Goal: Task Accomplishment & Management: Complete application form

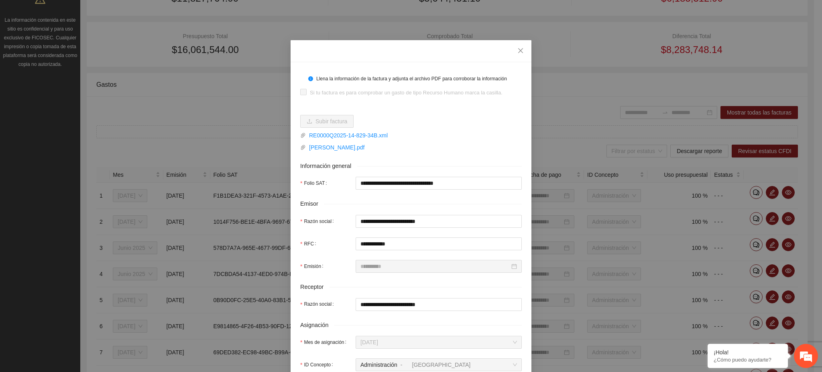
scroll to position [267, 0]
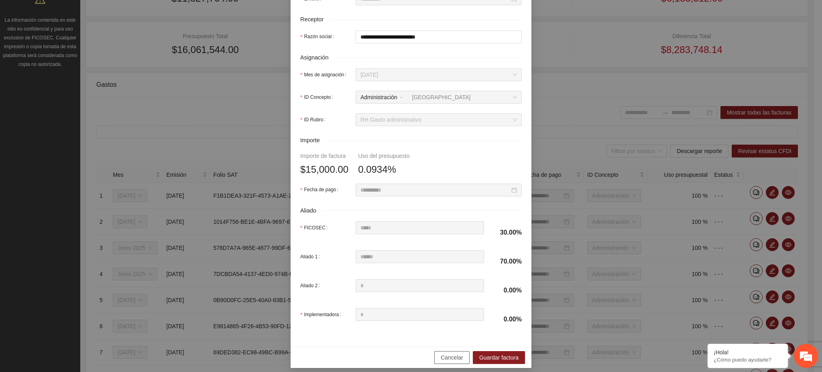
click at [451, 358] on span "Cancelar" at bounding box center [452, 357] width 22 height 9
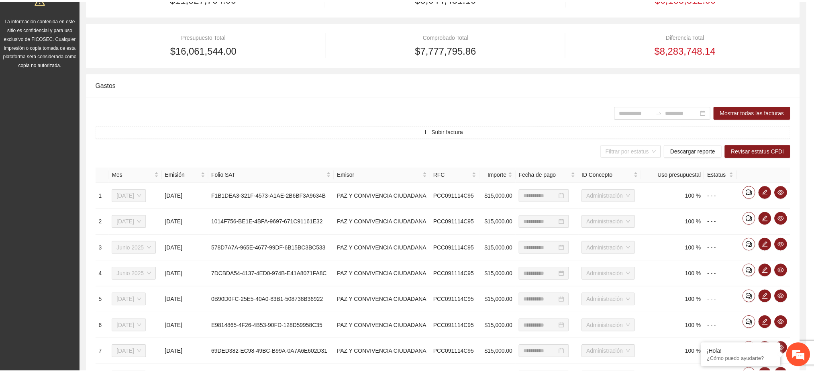
scroll to position [233, 0]
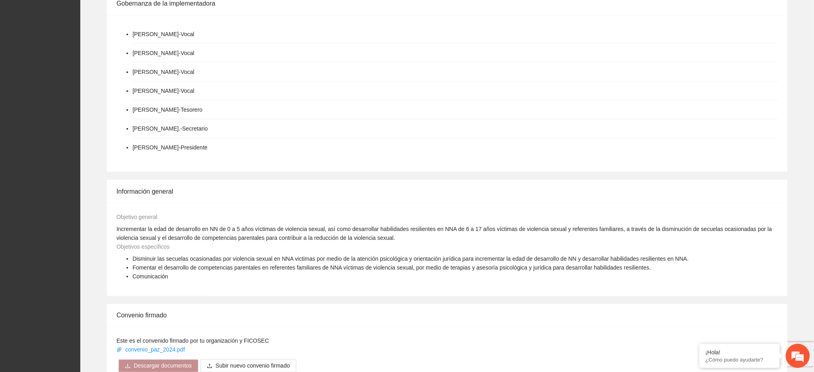
scroll to position [535, 0]
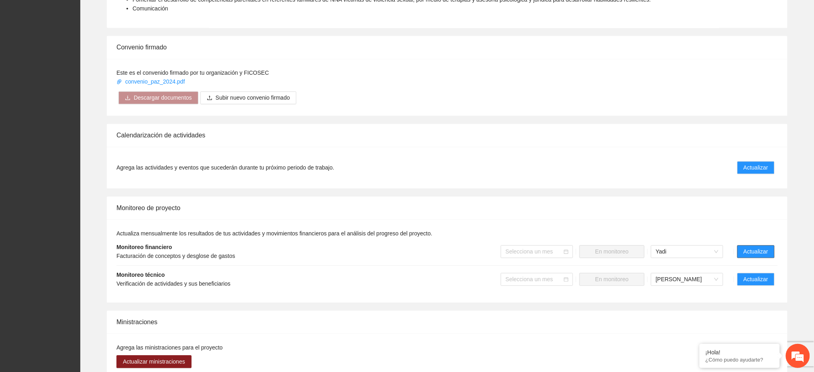
click at [738, 245] on button "Actualizar" at bounding box center [755, 251] width 37 height 13
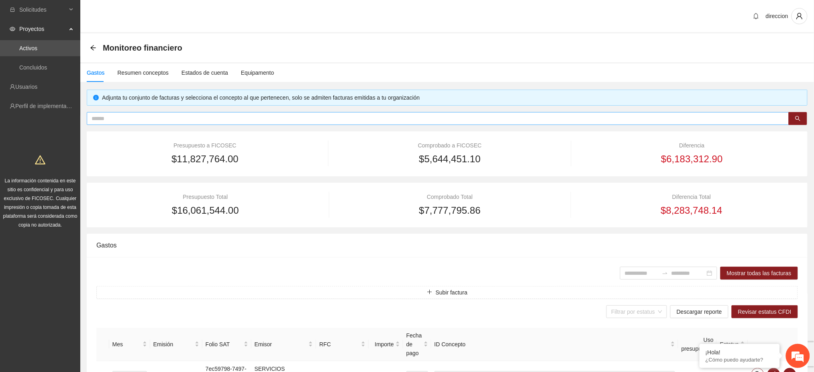
click at [128, 124] on span at bounding box center [438, 118] width 702 height 13
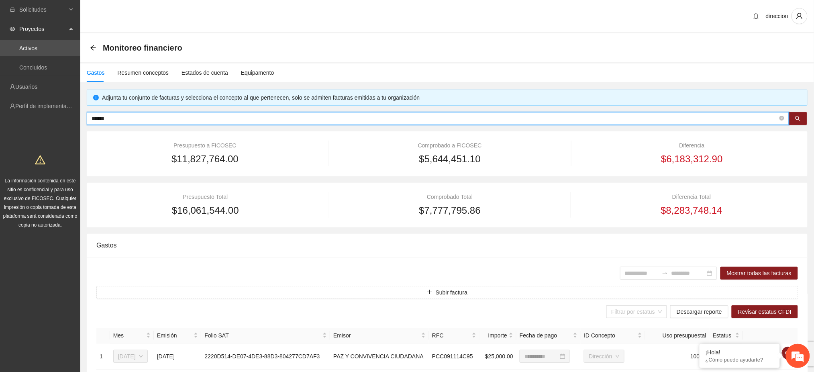
type input "*******"
type input "**********"
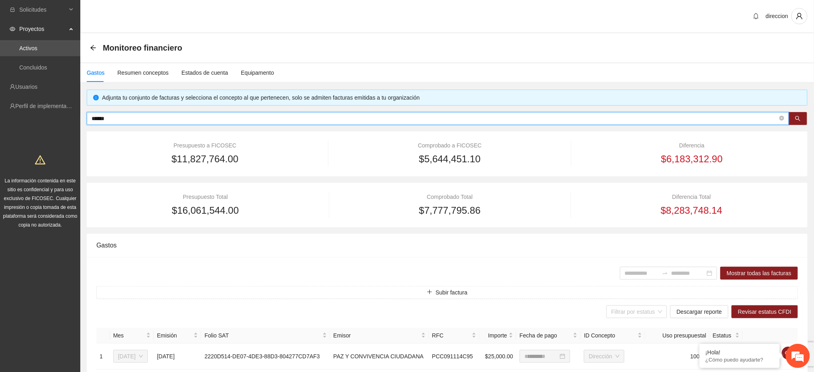
type input "**********"
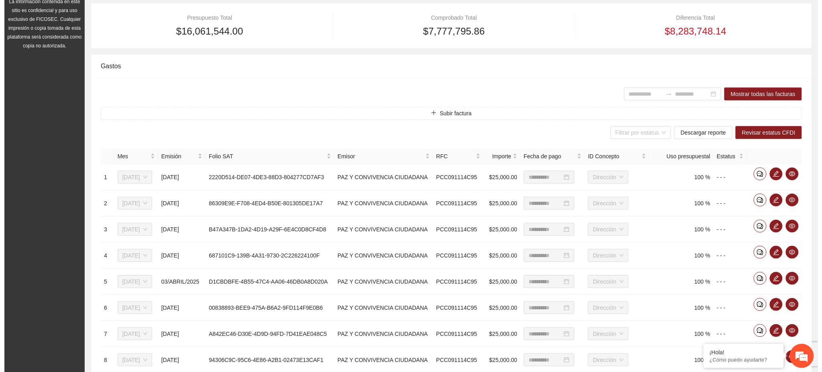
scroll to position [214, 0]
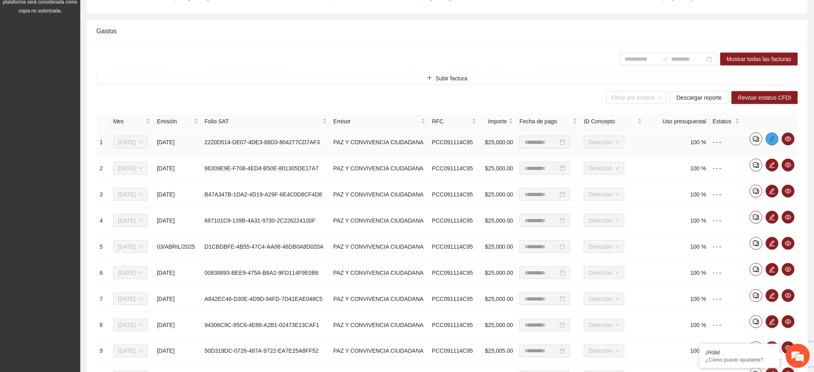
click at [774, 142] on button "button" at bounding box center [772, 138] width 13 height 13
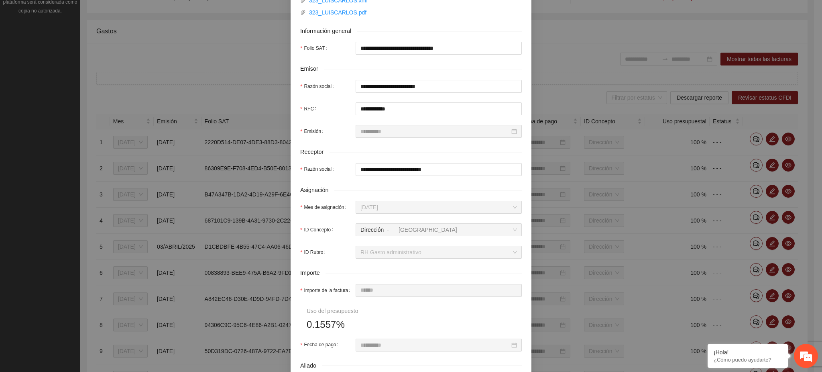
scroll to position [296, 0]
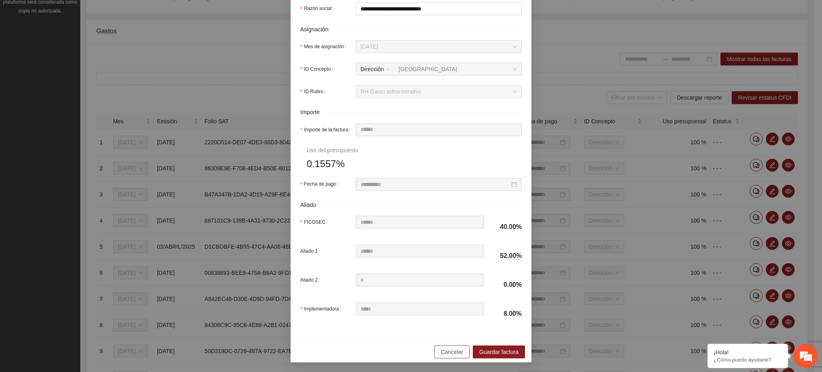
click at [439, 357] on button "Cancelar" at bounding box center [451, 351] width 35 height 13
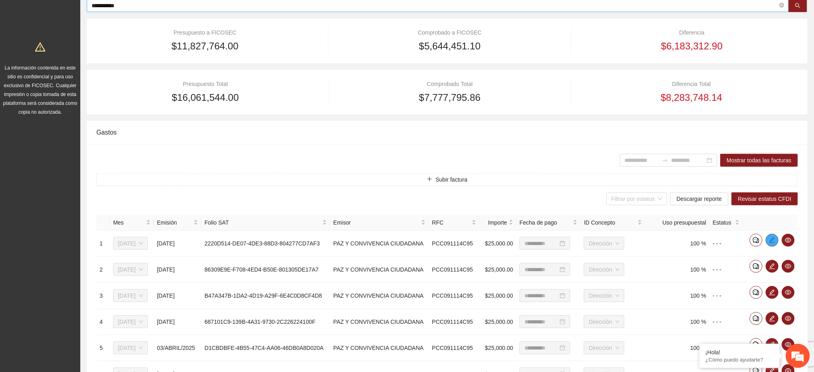
scroll to position [53, 0]
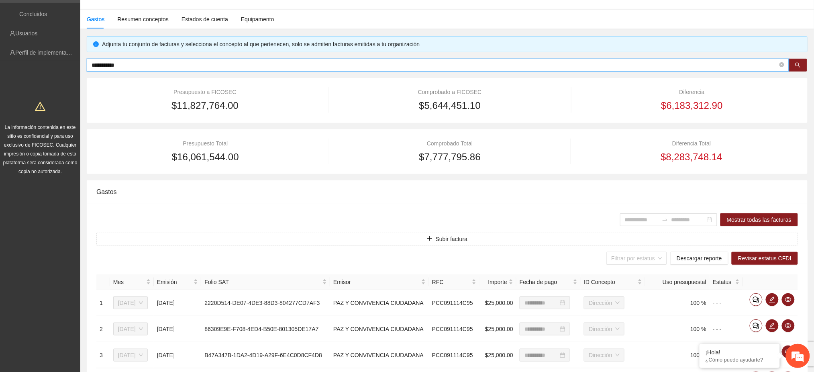
drag, startPoint x: 140, startPoint y: 64, endPoint x: 81, endPoint y: 73, distance: 59.2
click at [81, 73] on div "**********" at bounding box center [446, 312] width 733 height 553
type input "*******"
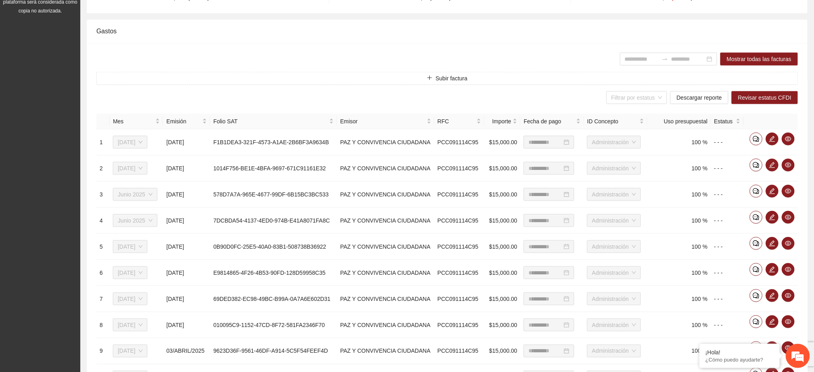
scroll to position [0, 0]
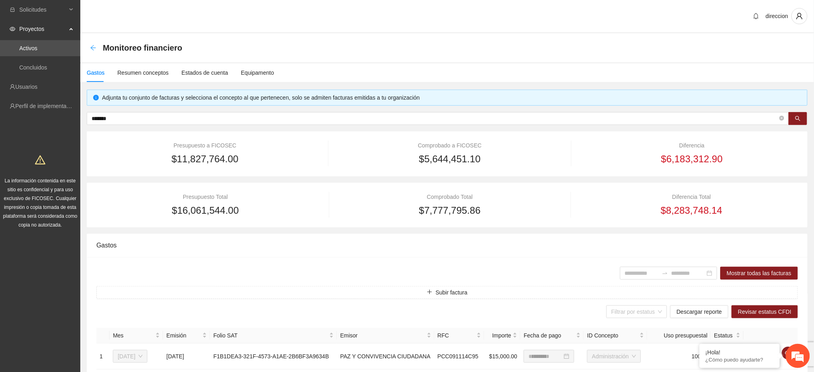
click at [92, 47] on icon "arrow-left" at bounding box center [92, 47] width 5 height 5
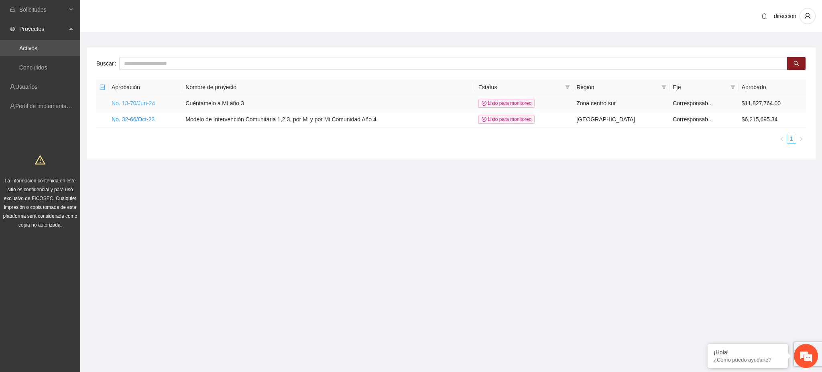
click at [138, 106] on link "No. 13-70/Jun-24" at bounding box center [133, 103] width 43 height 6
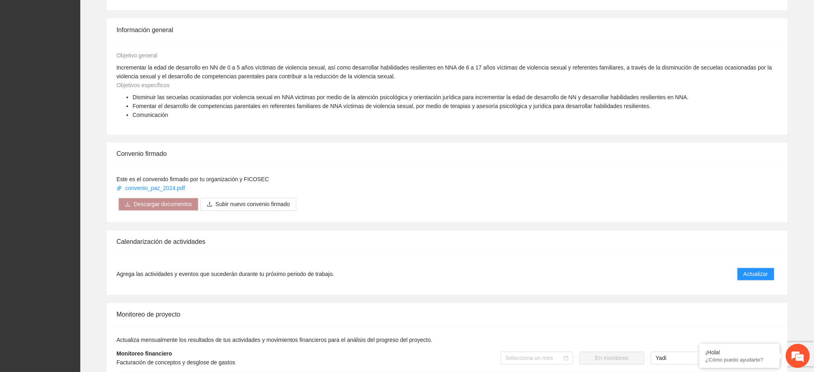
scroll to position [589, 0]
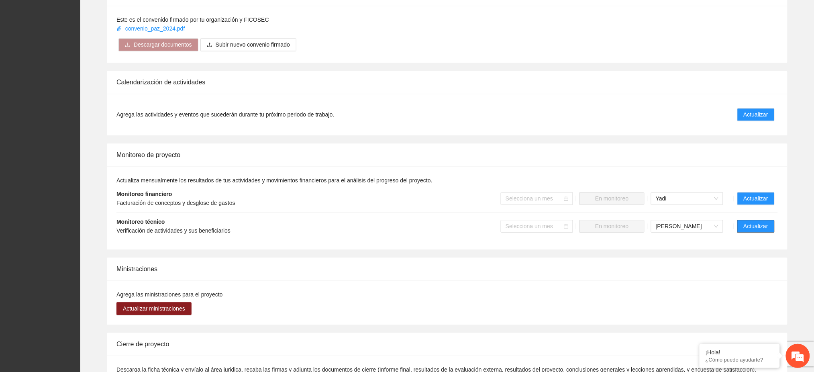
click at [748, 222] on span "Actualizar" at bounding box center [755, 226] width 24 height 9
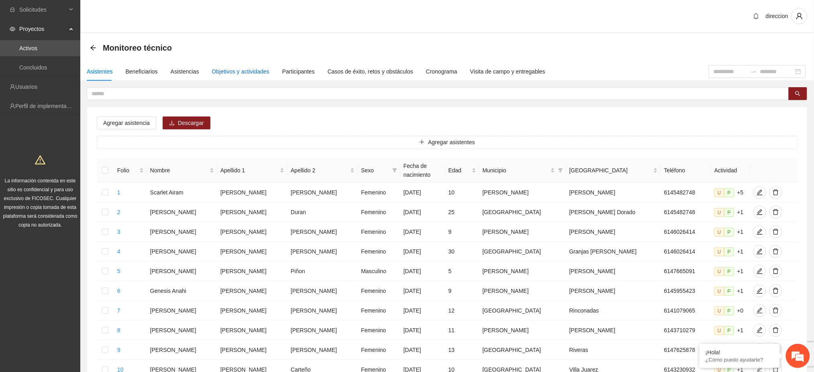
click at [241, 74] on div "Objetivos y actividades" at bounding box center [240, 71] width 57 height 9
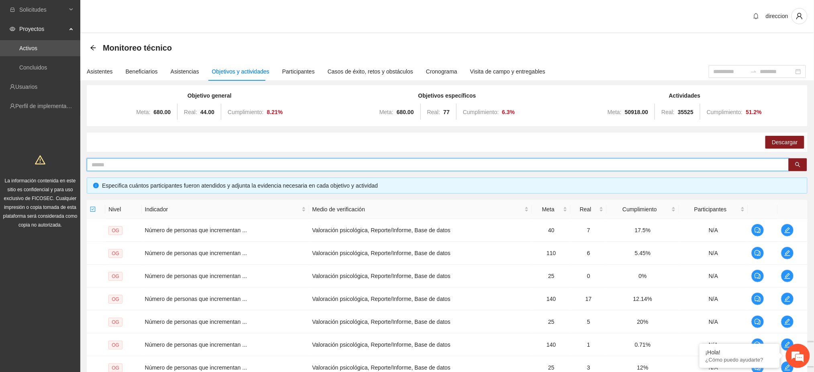
click at [164, 163] on input "text" at bounding box center [435, 164] width 686 height 9
type input "**"
click at [789, 231] on icon "edit" at bounding box center [787, 230] width 6 height 6
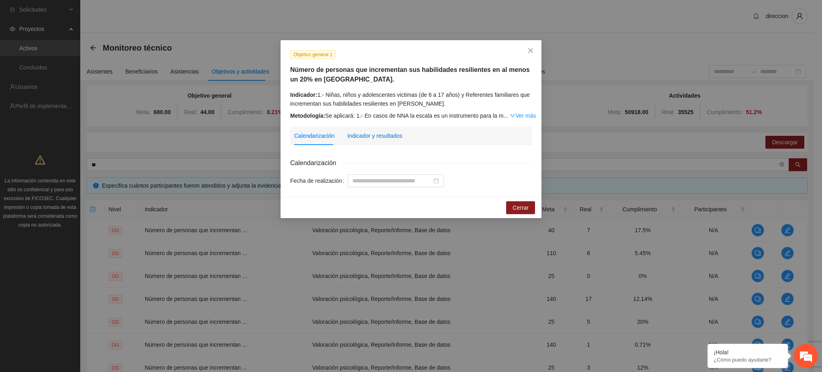
click at [363, 139] on div "Indicador y resultados" at bounding box center [374, 135] width 55 height 9
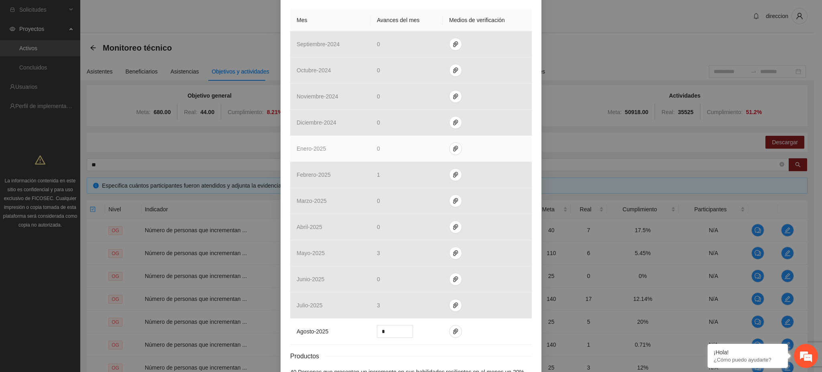
scroll to position [247, 0]
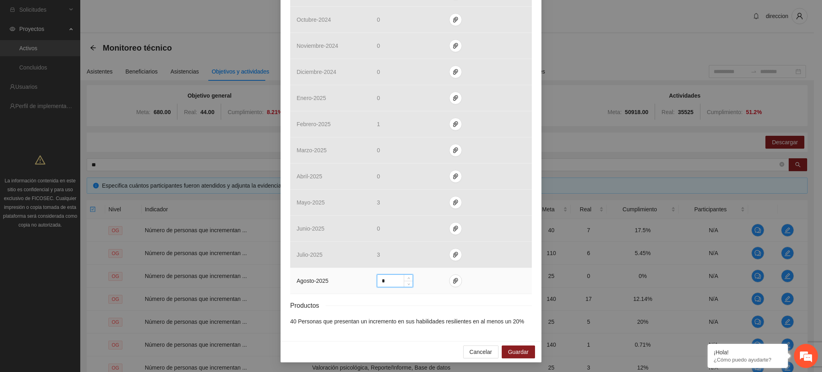
drag, startPoint x: 387, startPoint y: 280, endPoint x: 369, endPoint y: 284, distance: 18.5
click at [371, 284] on td "*" at bounding box center [407, 281] width 72 height 26
type input "*"
click at [452, 280] on icon "paper-clip" at bounding box center [455, 280] width 6 height 6
click at [402, 258] on button "Adjuntar documento" at bounding box center [426, 255] width 72 height 13
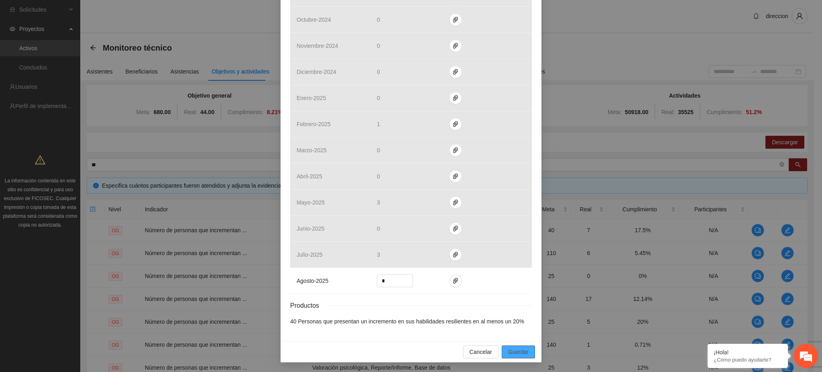
click at [521, 353] on span "Guardar" at bounding box center [518, 351] width 20 height 9
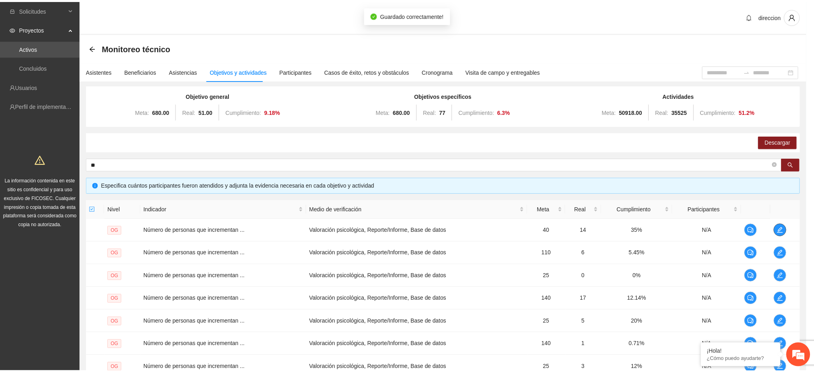
scroll to position [0, 0]
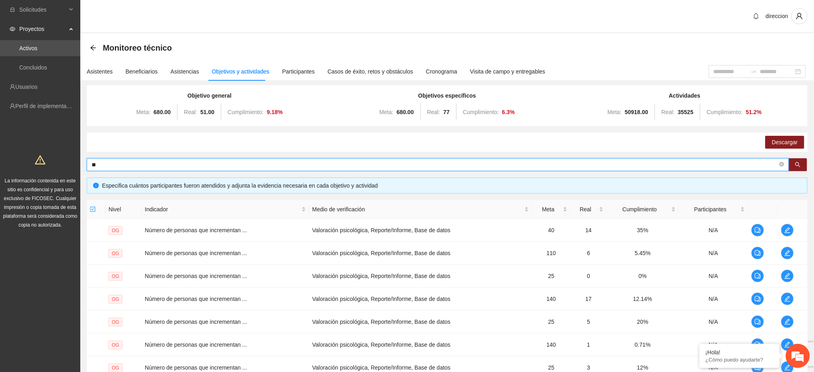
drag, startPoint x: 119, startPoint y: 164, endPoint x: 79, endPoint y: 163, distance: 40.2
click at [79, 163] on section "Solicitudes Proyectos Activos Concluidos Usuarios Perfil de implementadora La i…" at bounding box center [407, 262] width 814 height 525
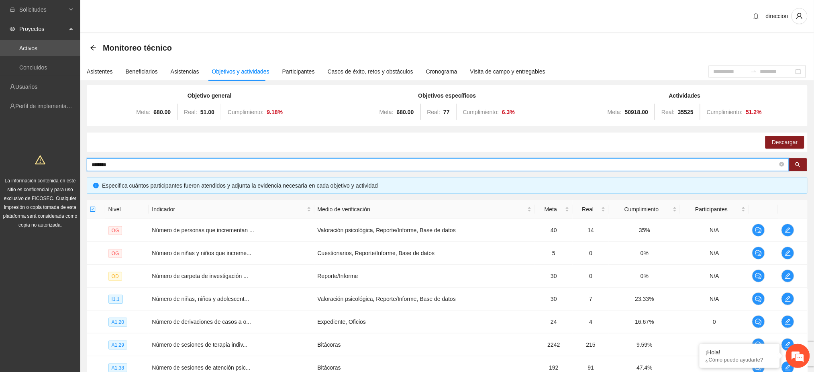
type input "******"
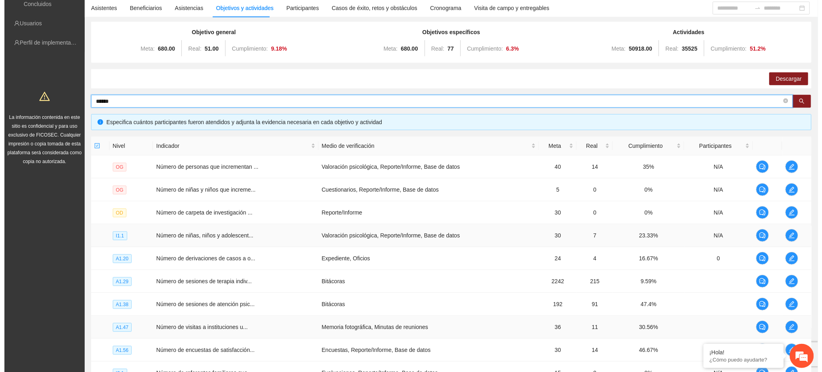
scroll to position [152, 0]
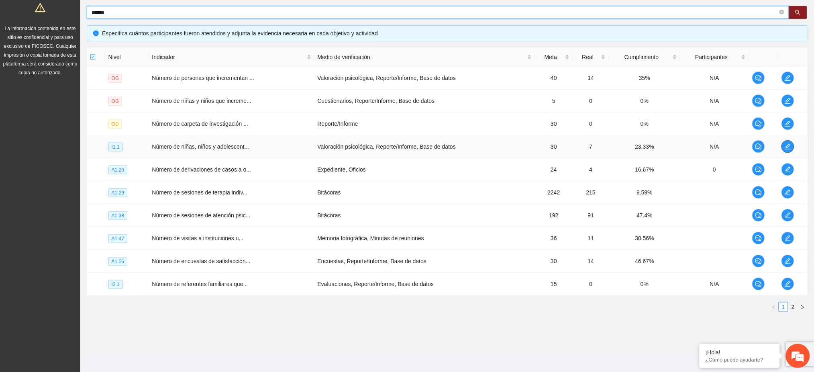
click at [786, 148] on icon "edit" at bounding box center [787, 146] width 6 height 6
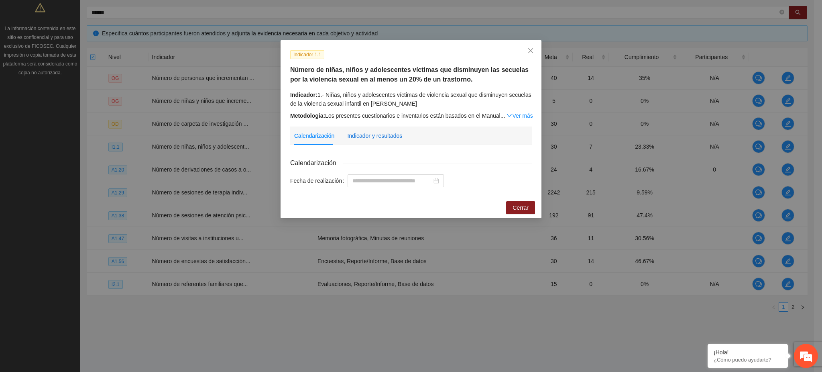
click at [369, 135] on div "Indicador y resultados" at bounding box center [374, 135] width 55 height 9
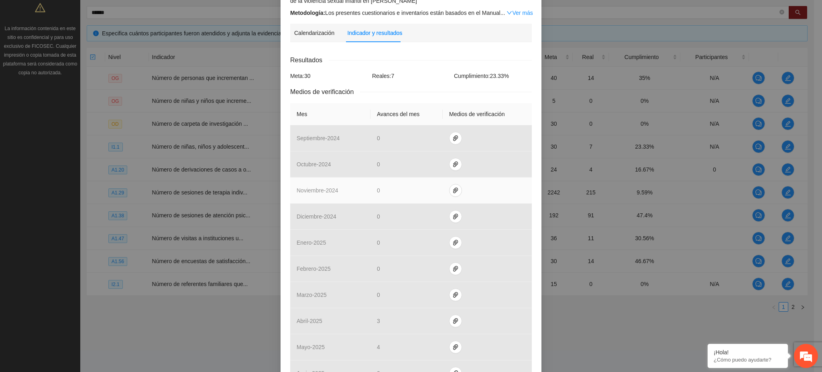
scroll to position [256, 0]
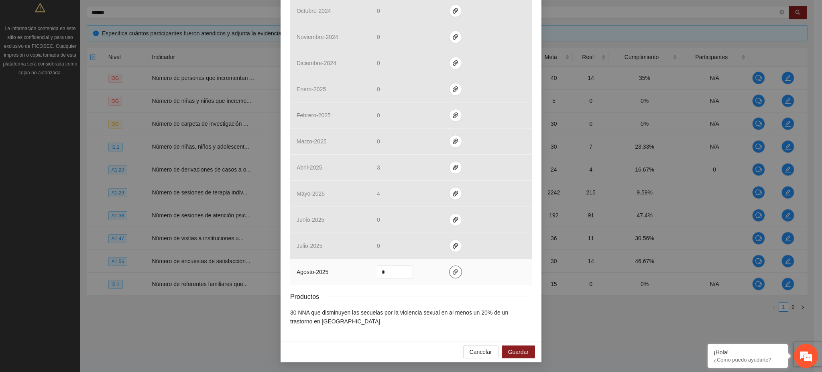
click at [449, 273] on button "button" at bounding box center [455, 271] width 13 height 13
click at [428, 246] on span "Adjuntar documento" at bounding box center [430, 246] width 50 height 9
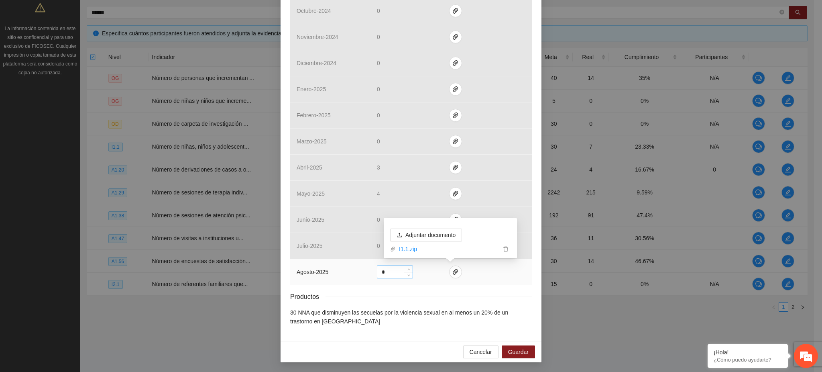
click at [382, 272] on input "*" at bounding box center [394, 272] width 35 height 12
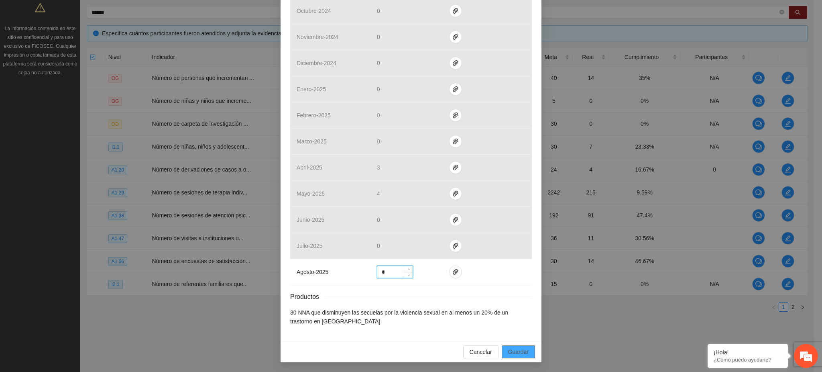
type input "*"
click at [517, 354] on span "Guardar" at bounding box center [518, 351] width 20 height 9
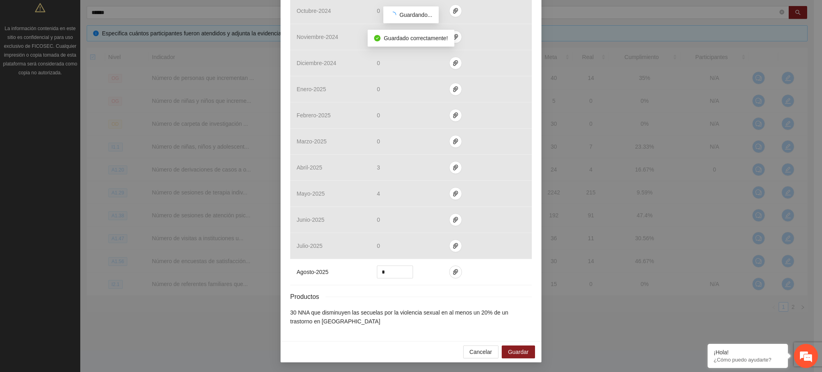
scroll to position [216, 0]
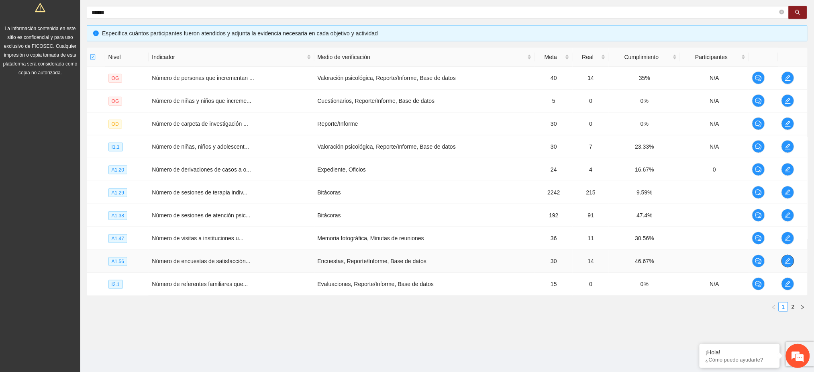
click at [789, 261] on icon "edit" at bounding box center [787, 261] width 6 height 6
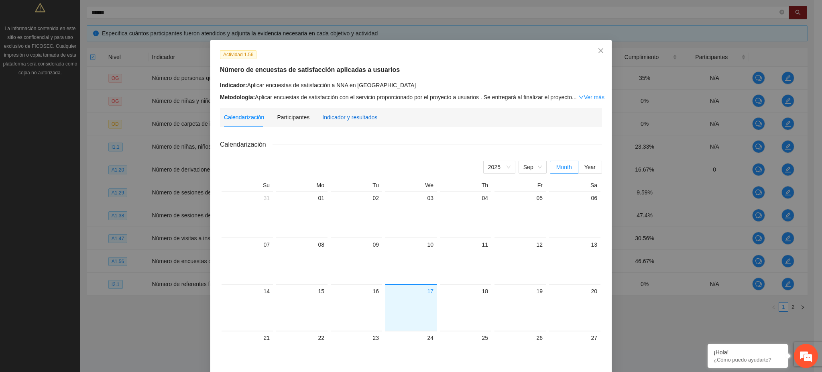
click at [336, 115] on div "Indicador y resultados" at bounding box center [349, 117] width 55 height 9
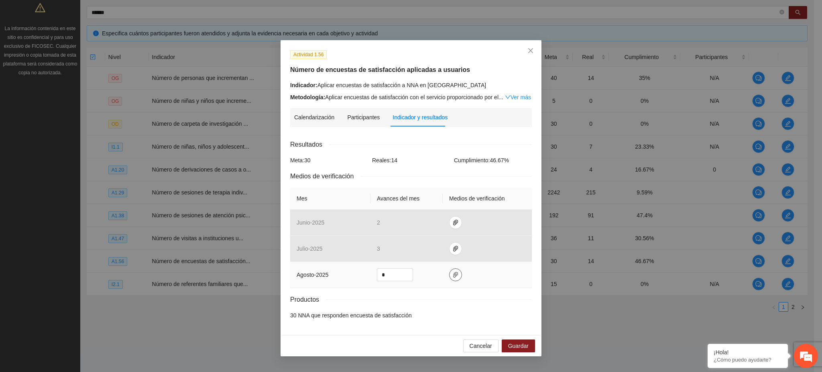
click at [454, 278] on icon "paper-clip" at bounding box center [455, 274] width 6 height 6
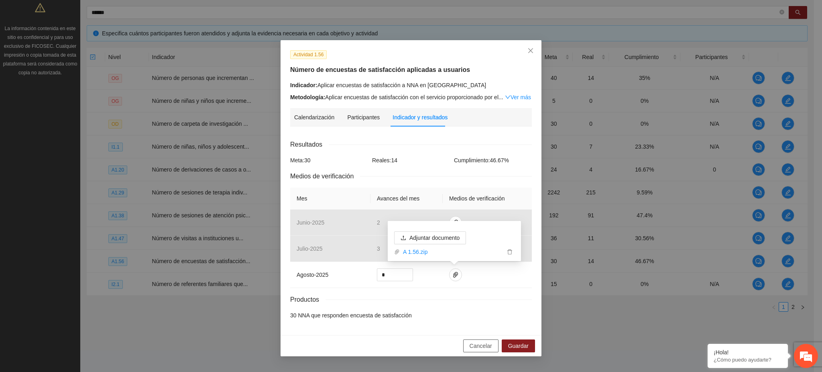
click at [486, 348] on span "Cancelar" at bounding box center [481, 345] width 22 height 9
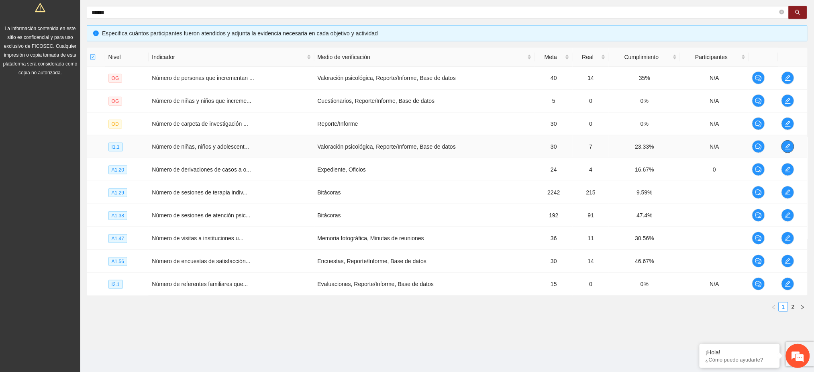
click at [786, 151] on button "button" at bounding box center [787, 146] width 13 height 13
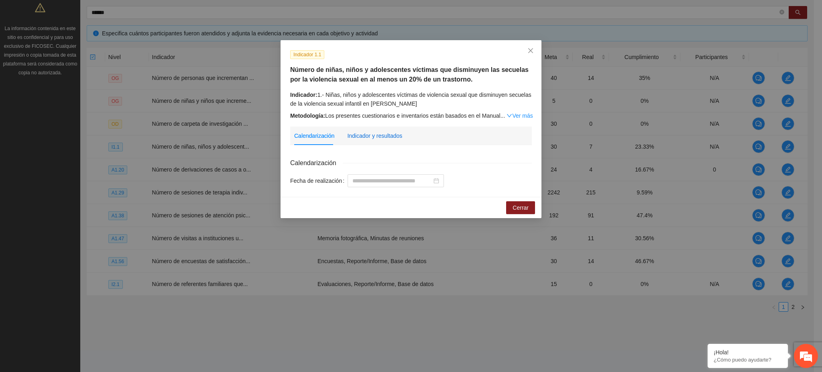
click at [393, 134] on div "Indicador y resultados" at bounding box center [374, 135] width 55 height 9
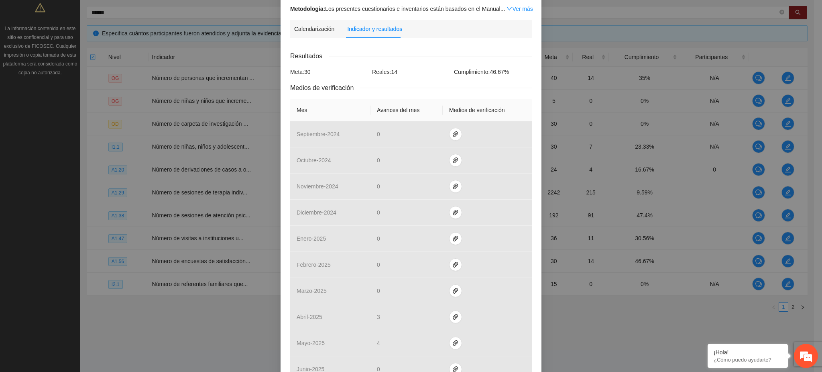
scroll to position [256, 0]
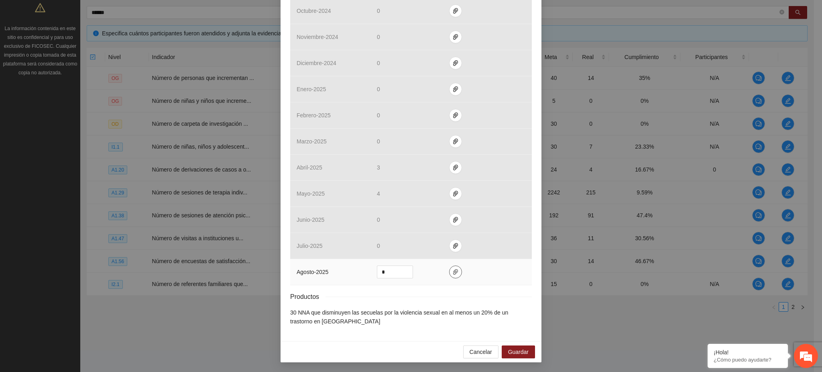
click at [454, 275] on button "button" at bounding box center [455, 271] width 13 height 13
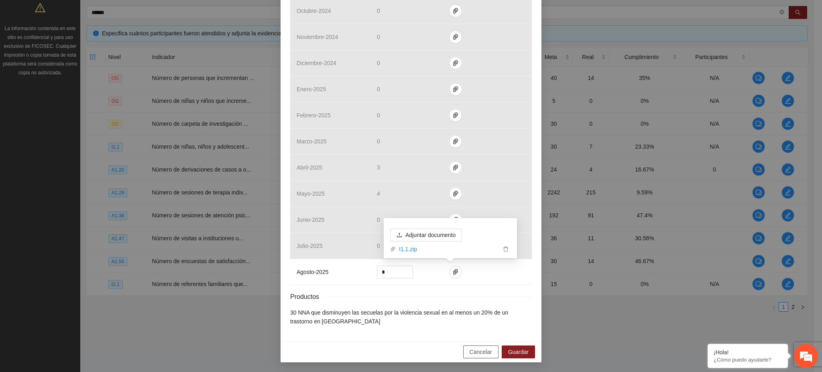
click at [480, 350] on span "Cancelar" at bounding box center [481, 351] width 22 height 9
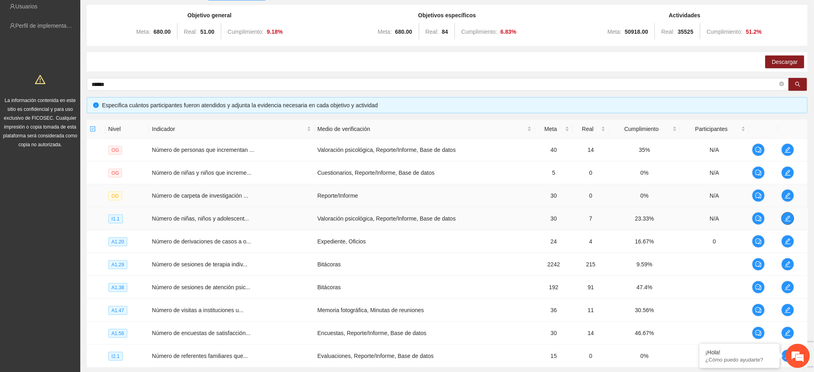
scroll to position [0, 0]
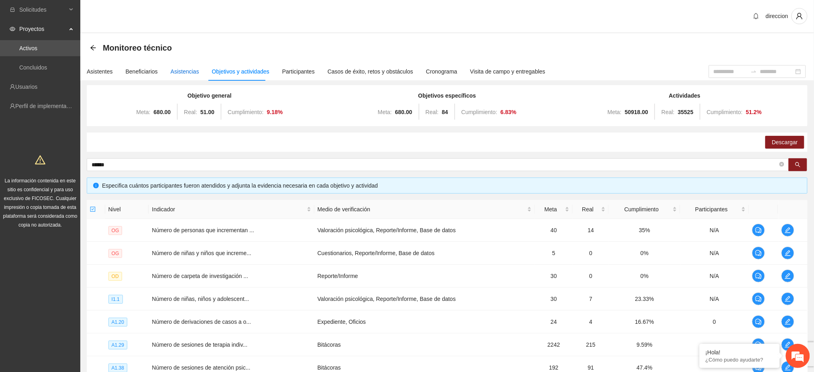
click at [183, 73] on div "Asistencias" at bounding box center [185, 71] width 29 height 9
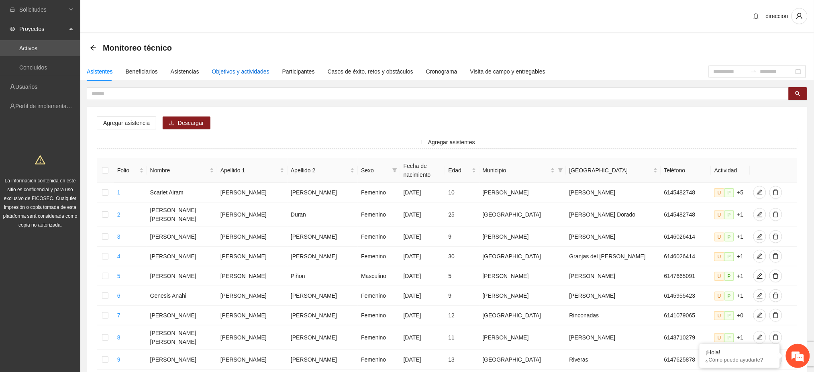
click at [244, 69] on div "Objetivos y actividades" at bounding box center [240, 71] width 57 height 9
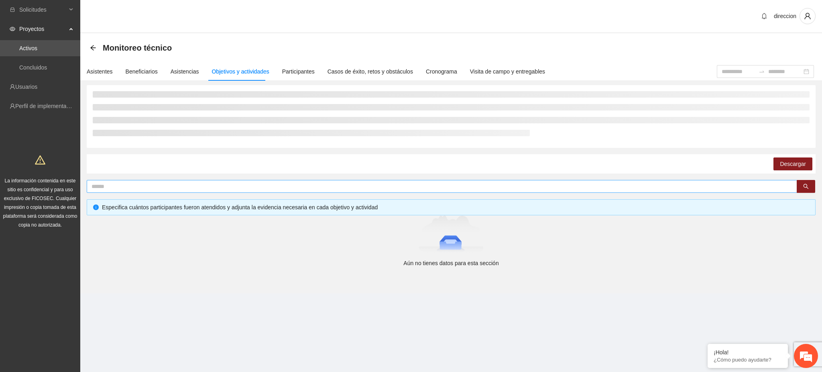
click at [149, 186] on input "text" at bounding box center [439, 186] width 694 height 9
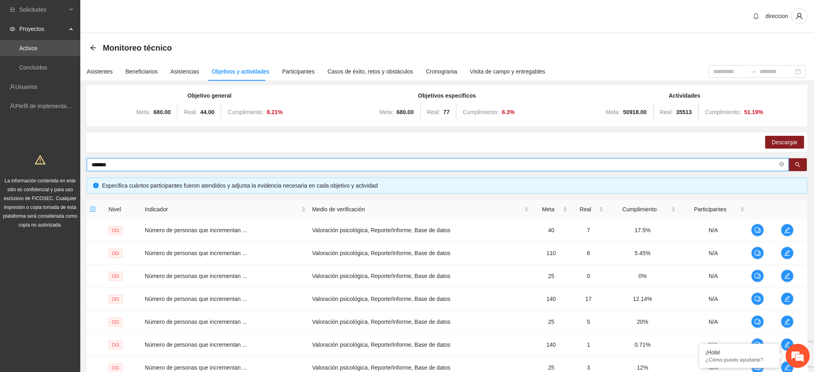
type input "*******"
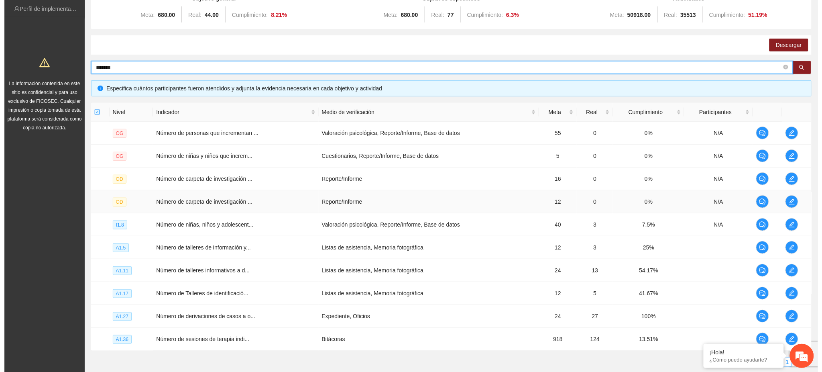
scroll to position [152, 0]
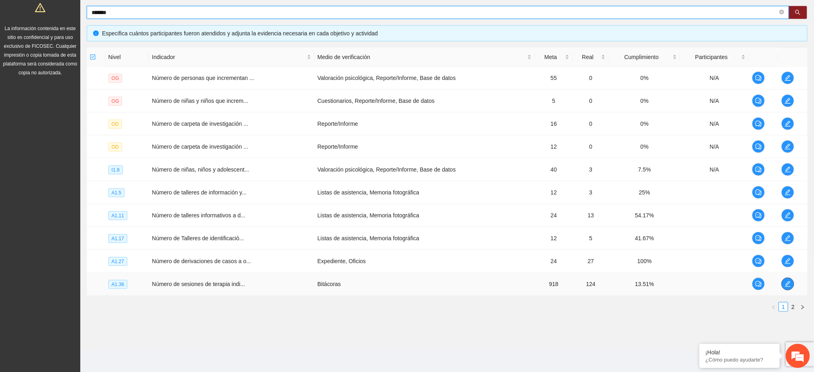
click at [788, 283] on icon "edit" at bounding box center [787, 284] width 6 height 6
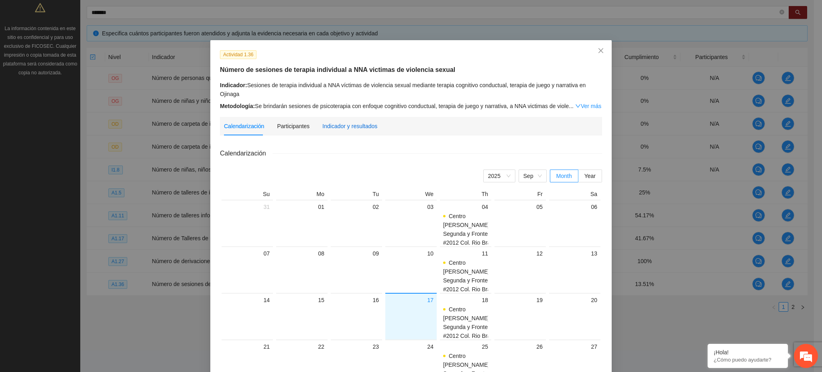
click at [326, 125] on div "Indicador y resultados" at bounding box center [349, 126] width 55 height 9
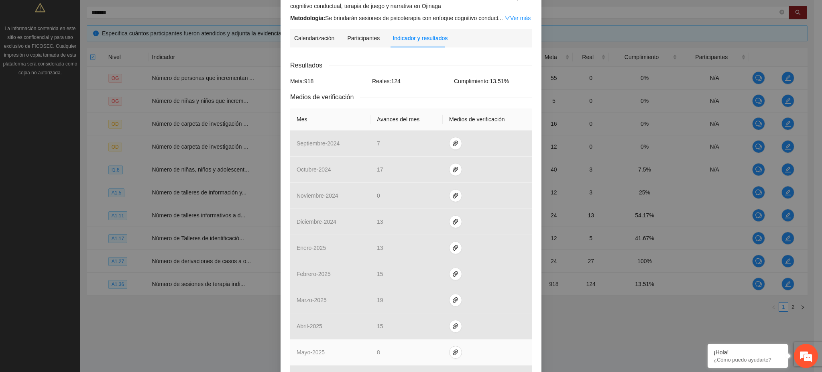
scroll to position [238, 0]
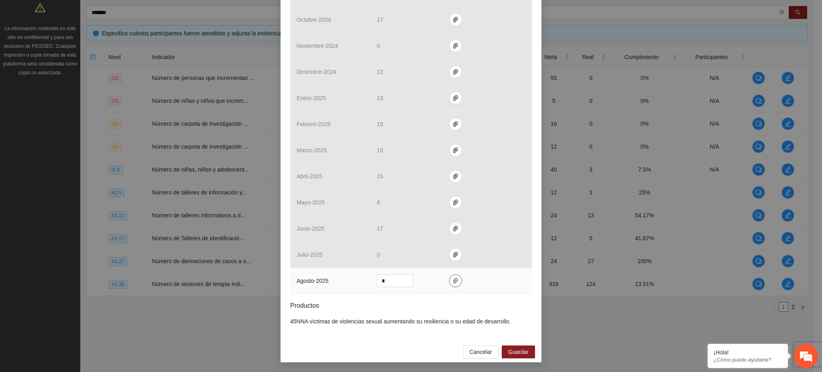
click at [452, 282] on icon "paper-clip" at bounding box center [455, 280] width 6 height 6
click at [432, 257] on span "Adjuntar documento" at bounding box center [430, 255] width 50 height 9
drag, startPoint x: 383, startPoint y: 280, endPoint x: 369, endPoint y: 281, distance: 14.5
click at [371, 281] on td "*" at bounding box center [407, 281] width 72 height 26
type input "**"
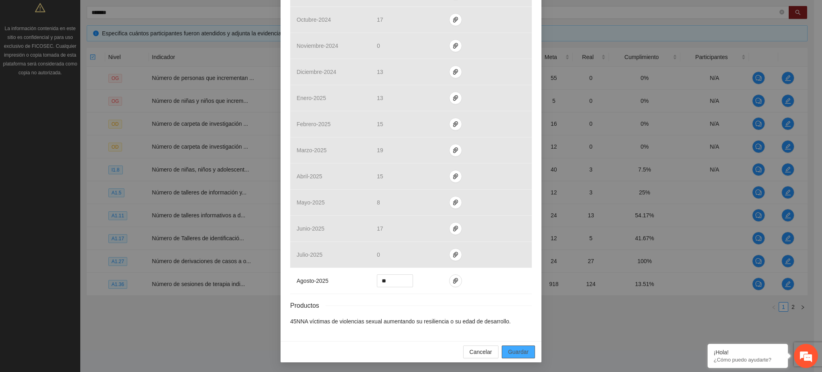
click at [523, 354] on span "Guardar" at bounding box center [518, 351] width 20 height 9
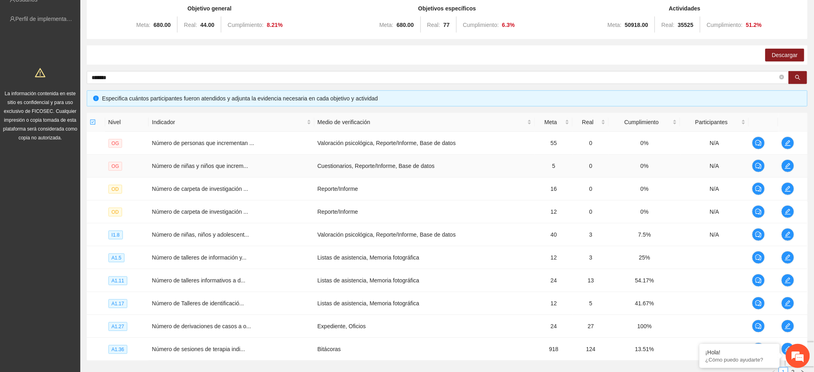
scroll to position [0, 0]
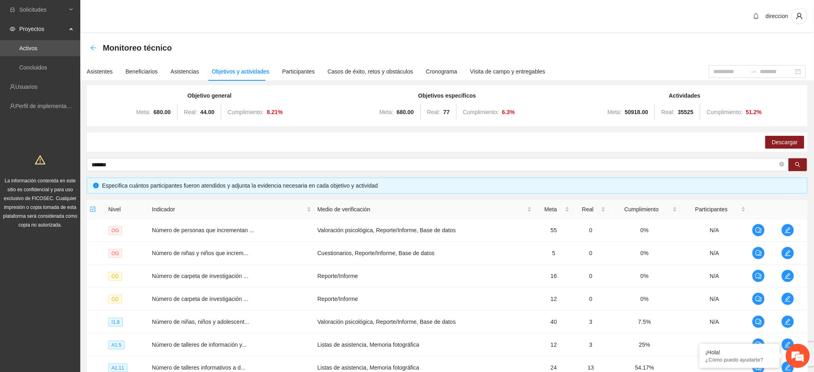
click at [94, 45] on icon "arrow-left" at bounding box center [93, 48] width 6 height 6
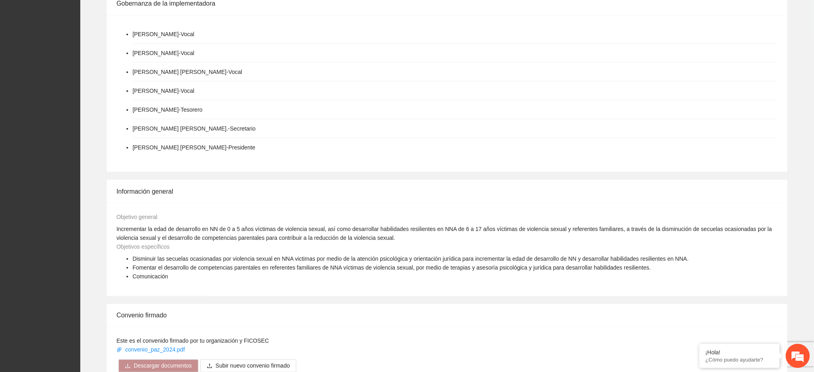
scroll to position [535, 0]
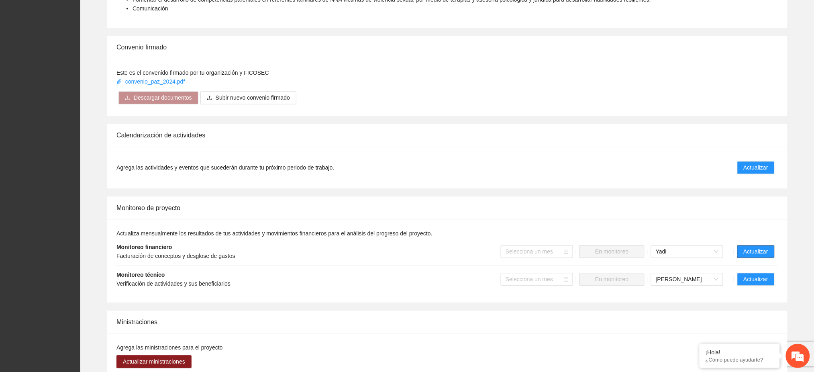
click at [744, 247] on span "Actualizar" at bounding box center [755, 251] width 24 height 9
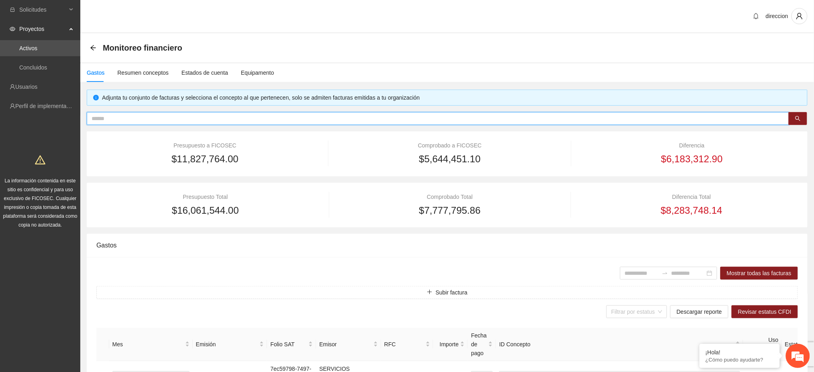
click at [132, 116] on input "text" at bounding box center [435, 118] width 686 height 9
type input "***"
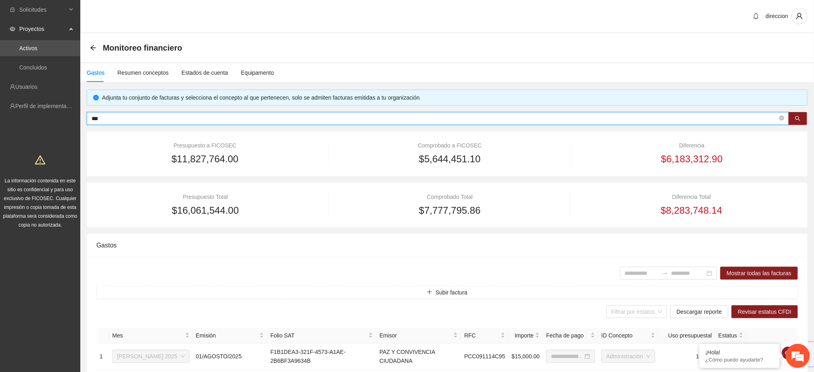
type input "**********"
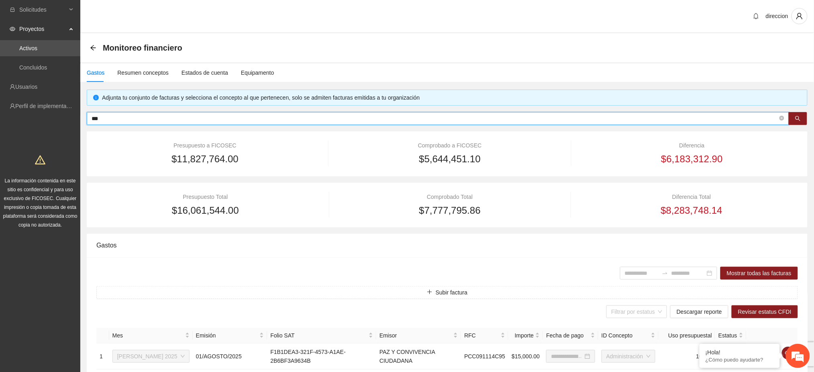
type input "**********"
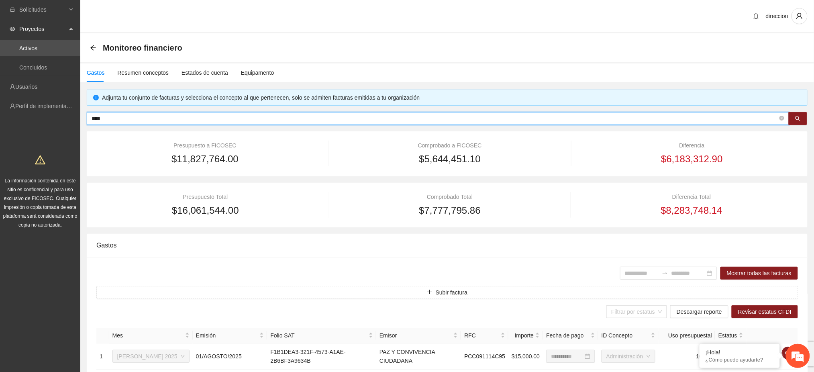
type input "****"
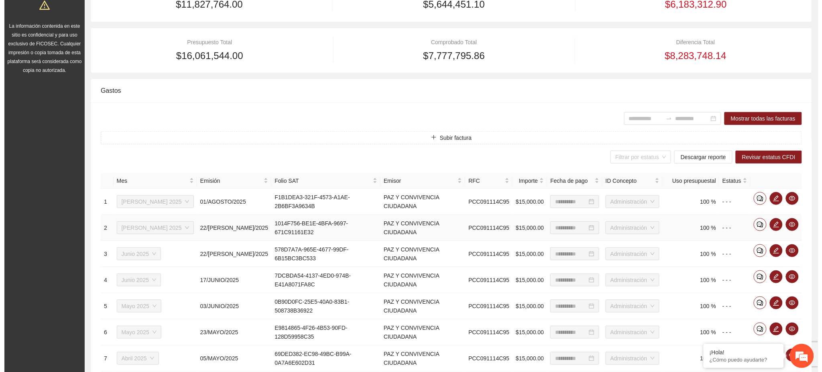
scroll to position [161, 0]
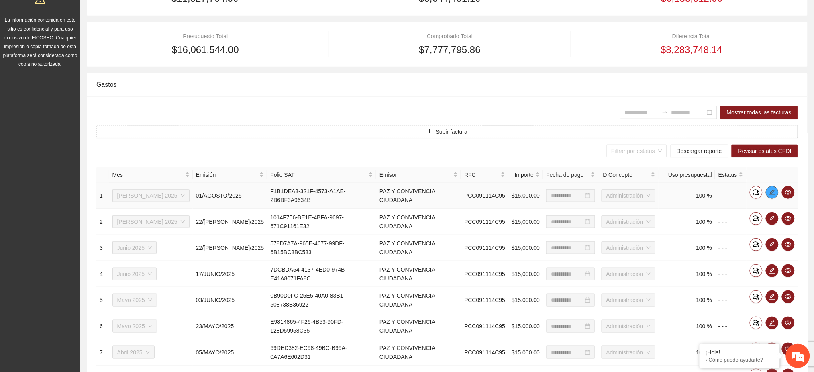
click at [771, 195] on icon "edit" at bounding box center [772, 192] width 6 height 6
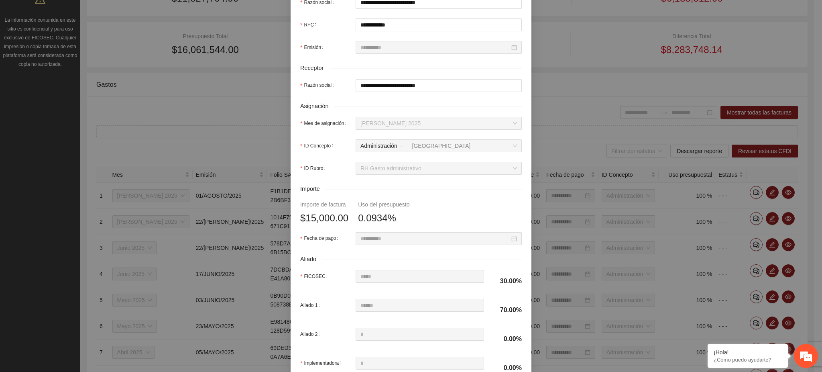
scroll to position [273, 0]
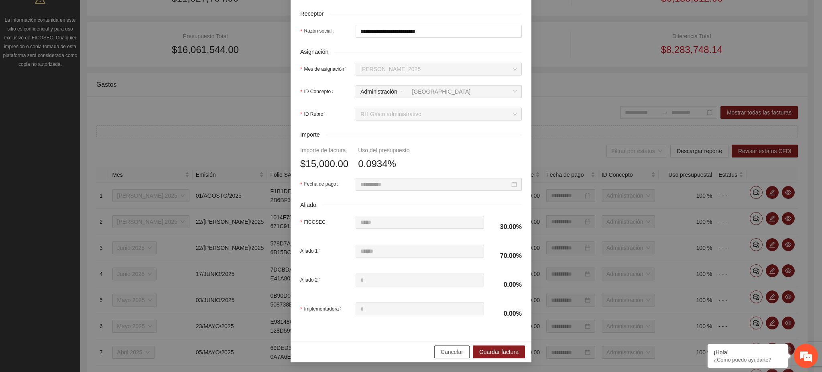
click at [450, 353] on span "Cancelar" at bounding box center [452, 351] width 22 height 9
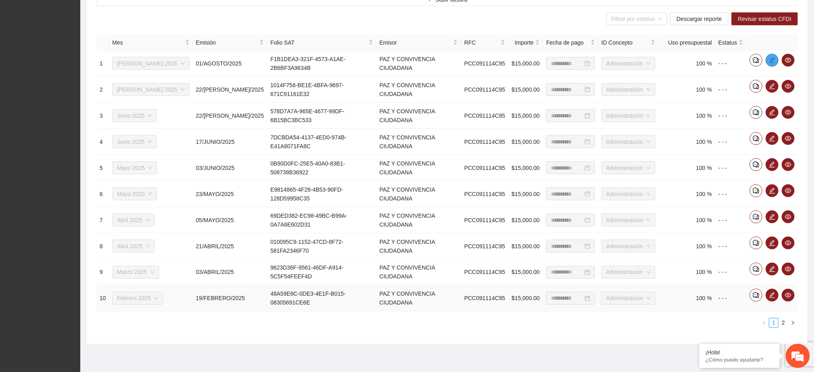
scroll to position [0, 0]
